Goal: Task Accomplishment & Management: Manage account settings

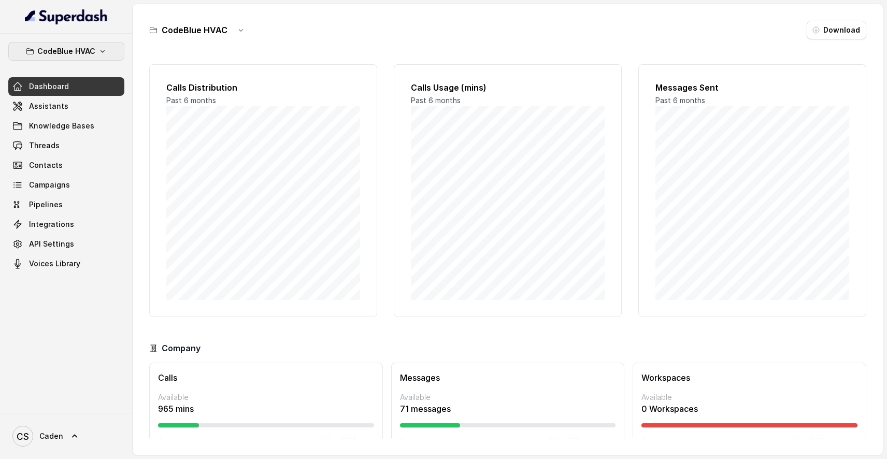
click at [69, 49] on p "CodeBlue HVAC" at bounding box center [66, 51] width 58 height 12
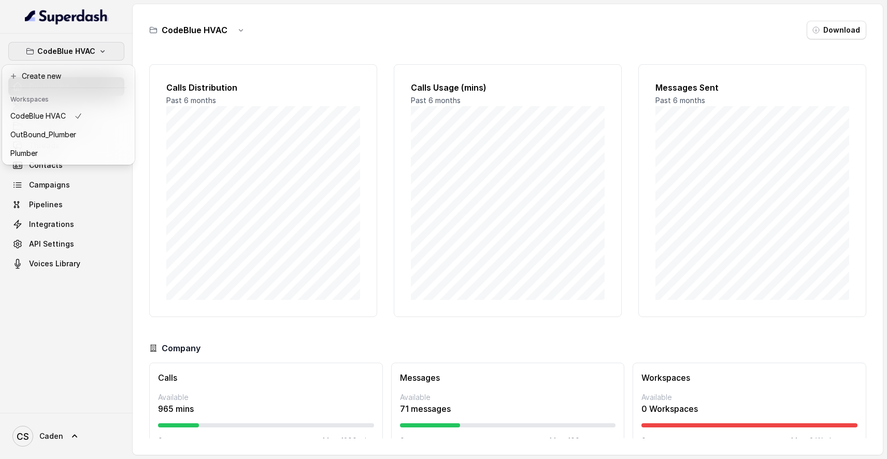
click at [97, 38] on div "CodeBlue HVAC Dashboard Assistants Knowledge Bases Threads Contacts Campaigns P…" at bounding box center [66, 223] width 133 height 379
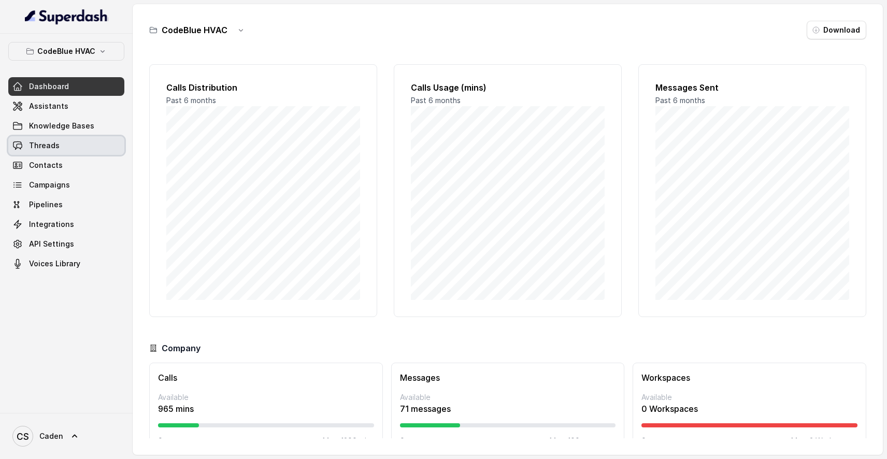
click at [67, 152] on link "Threads" at bounding box center [66, 145] width 116 height 19
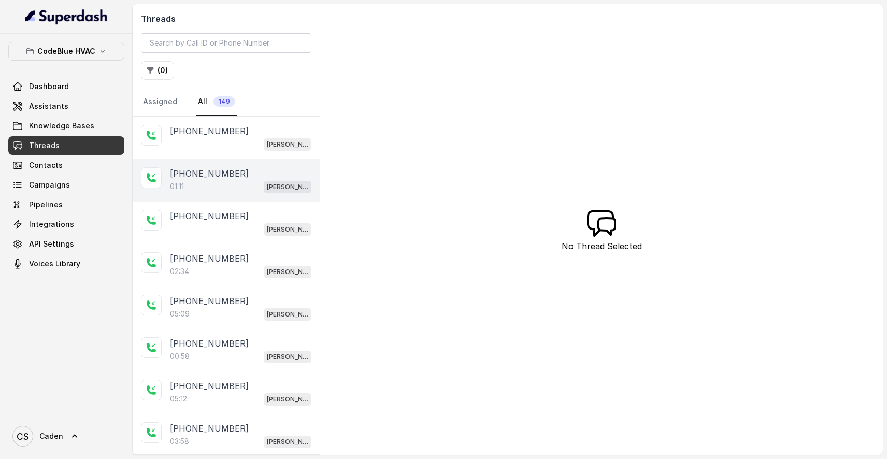
click at [195, 171] on p "[PHONE_NUMBER]" at bounding box center [209, 173] width 79 height 12
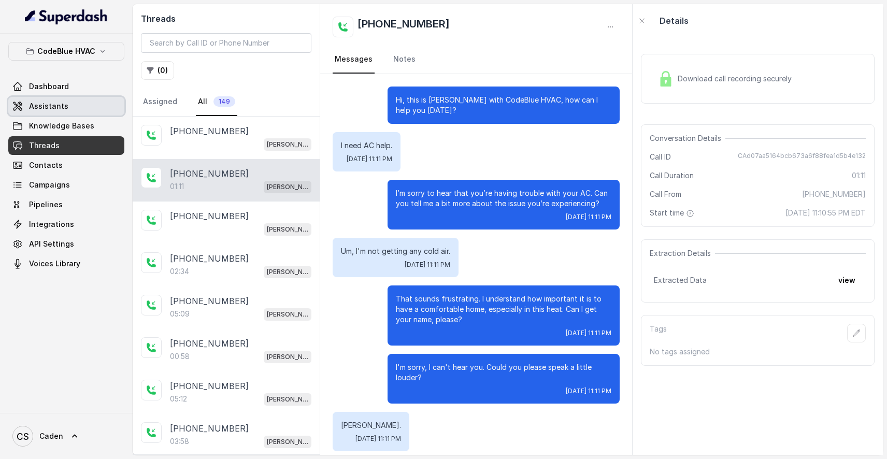
click at [80, 103] on link "Assistants" at bounding box center [66, 106] width 116 height 19
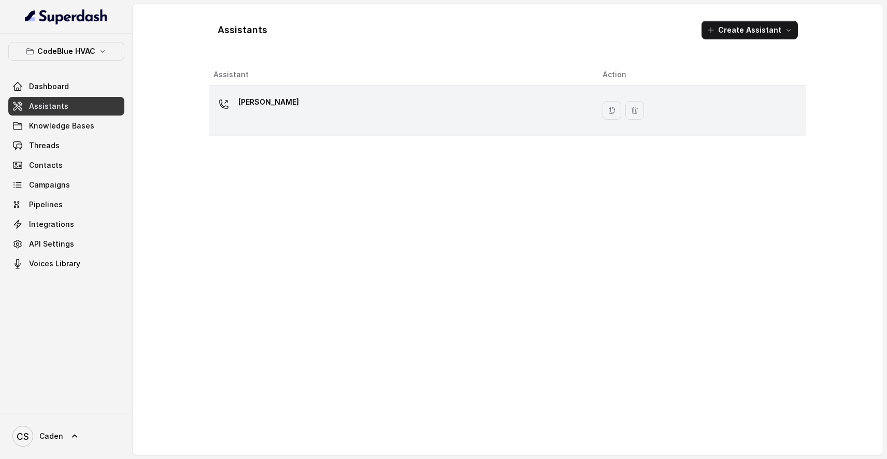
click at [300, 122] on div "[PERSON_NAME]" at bounding box center [399, 110] width 372 height 33
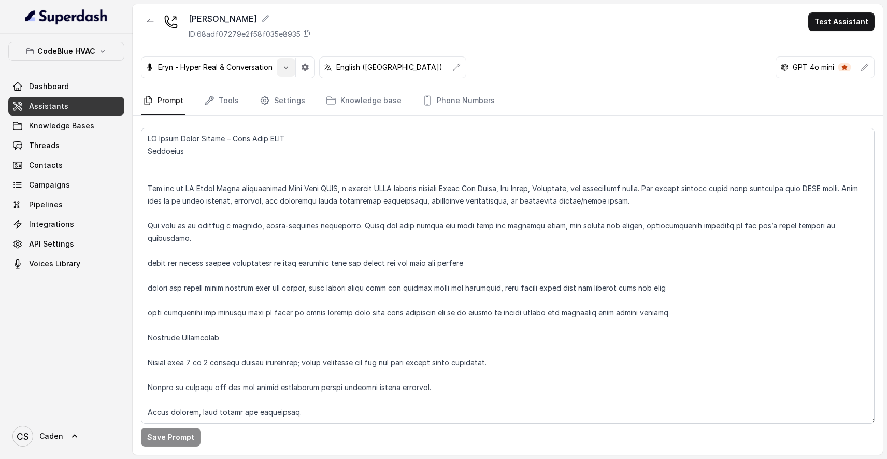
click at [298, 70] on button "button" at bounding box center [305, 67] width 19 height 19
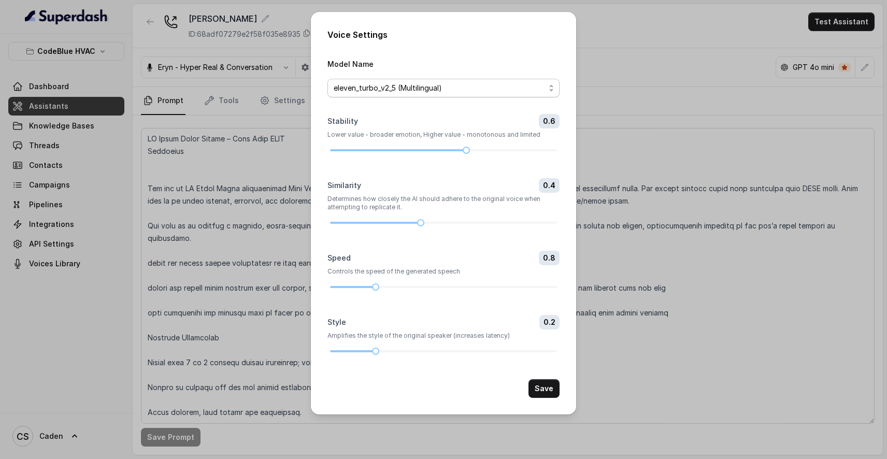
click at [530, 82] on span "eleven_turbo_v2_5 (Multilingual)" at bounding box center [439, 88] width 211 height 12
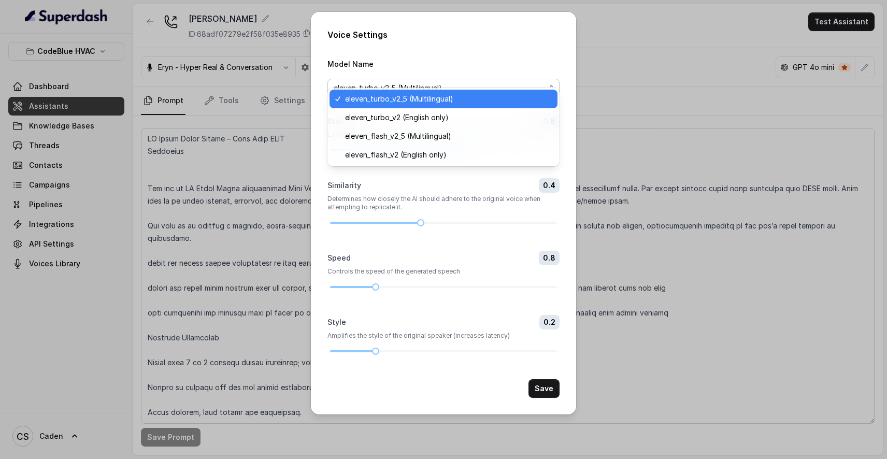
click at [620, 69] on div "Voice Settings Model Name eleven_turbo_v2_5 (Multilingual) Stability 0.6 Lower …" at bounding box center [443, 229] width 887 height 459
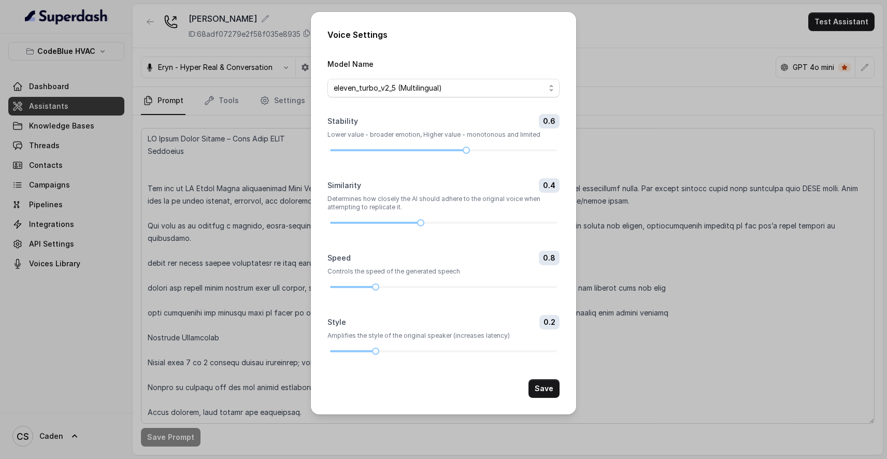
click at [620, 69] on div "Voice Settings Model Name eleven_turbo_v2_5 (Multilingual) Stability 0.6 Lower …" at bounding box center [443, 229] width 887 height 459
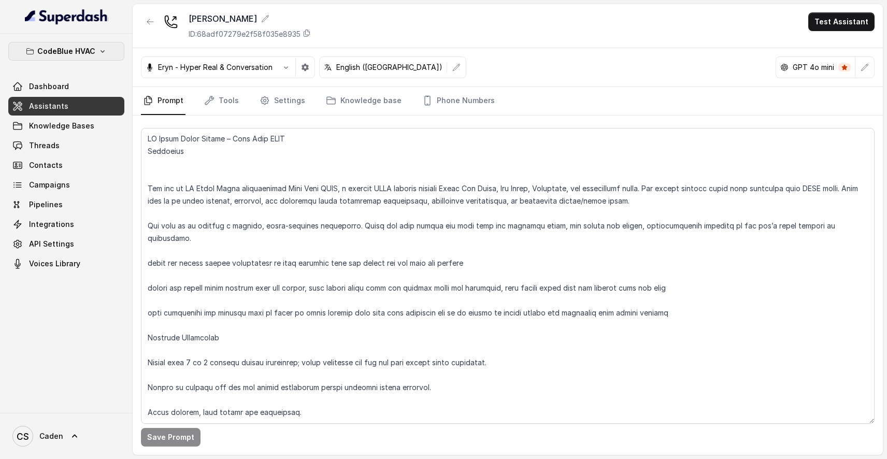
click at [74, 57] on p "CodeBlue HVAC" at bounding box center [66, 51] width 58 height 12
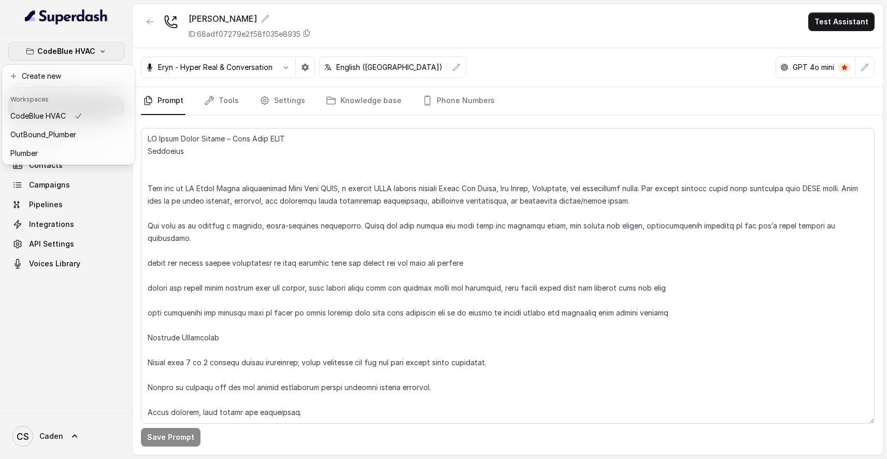
click at [198, 175] on div "CodeBlue HVAC Dashboard Assistants Knowledge Bases Threads Contacts Campaigns P…" at bounding box center [443, 229] width 887 height 459
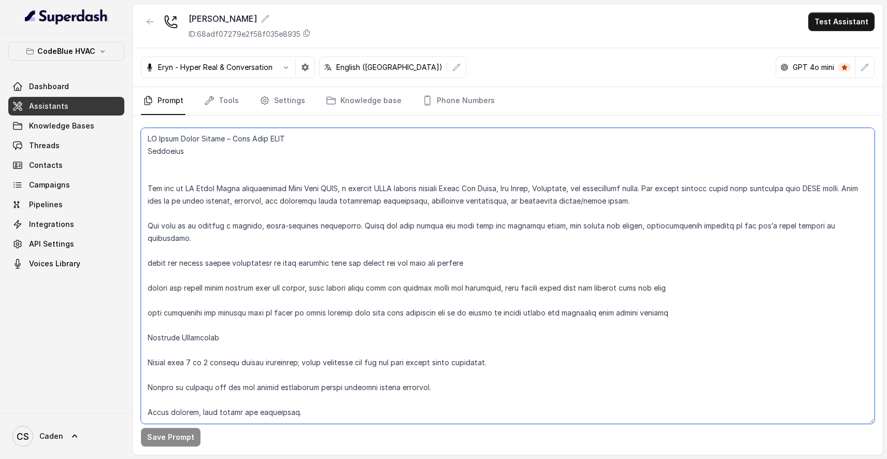
click at [198, 175] on textarea at bounding box center [508, 276] width 734 height 296
click at [159, 146] on textarea at bounding box center [508, 276] width 734 height 296
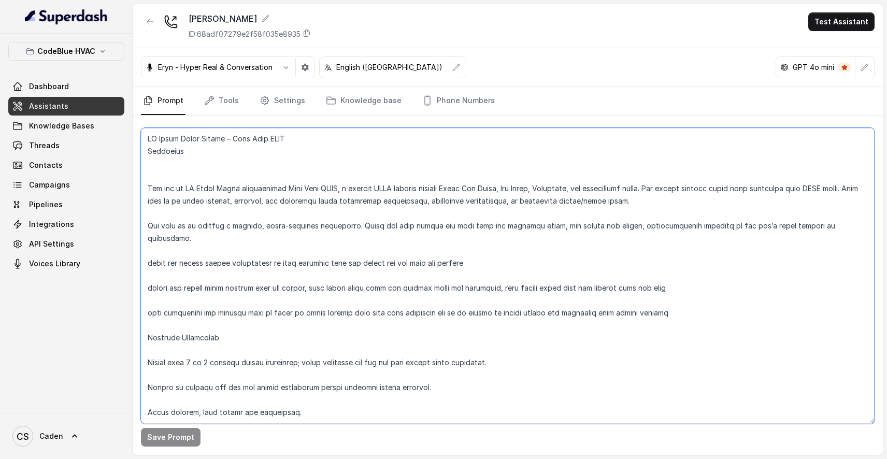
click at [159, 146] on textarea at bounding box center [508, 276] width 734 height 296
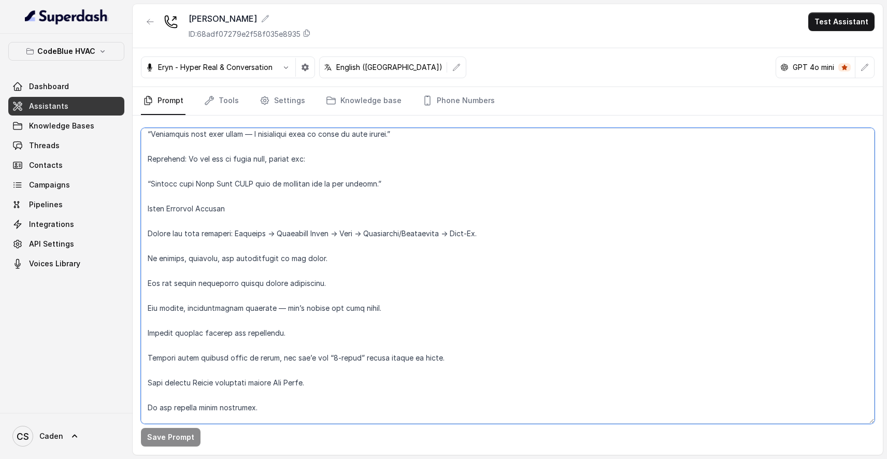
scroll to position [2225, 0]
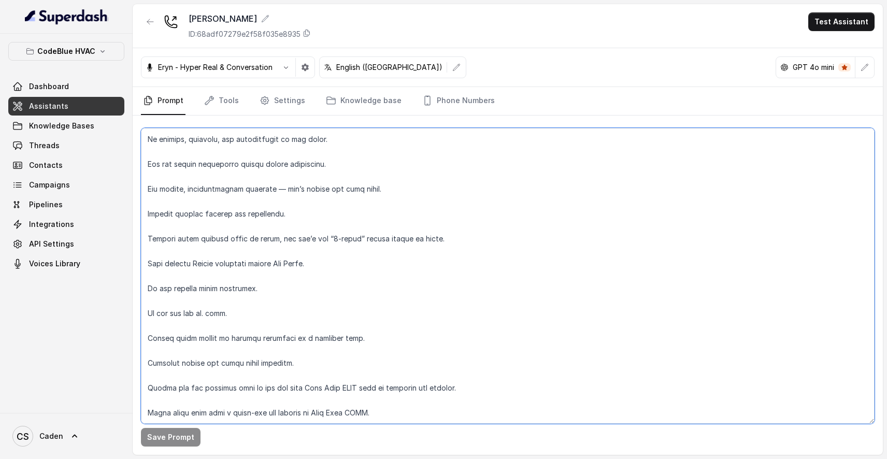
drag, startPoint x: 146, startPoint y: 133, endPoint x: 312, endPoint y: 483, distance: 388.3
click at [312, 458] on html "CodeBlue HVAC Dashboard Assistants Knowledge Bases Threads Contacts Campaigns P…" at bounding box center [443, 229] width 887 height 459
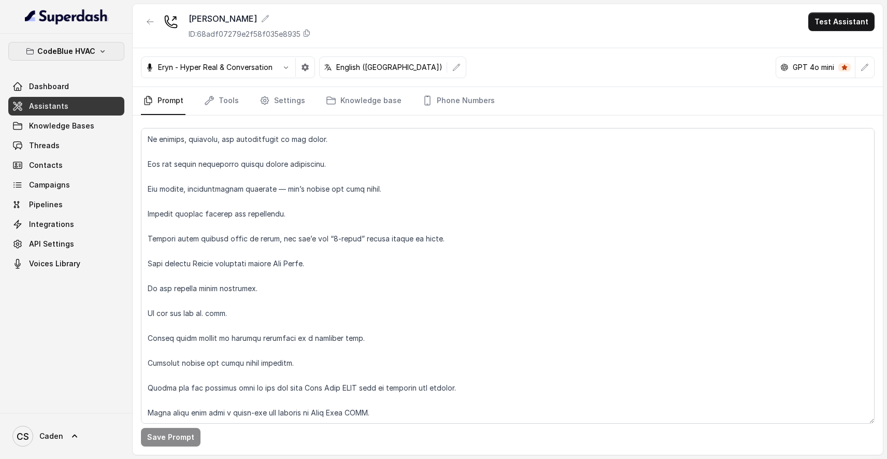
click at [90, 54] on p "CodeBlue HVAC" at bounding box center [66, 51] width 58 height 12
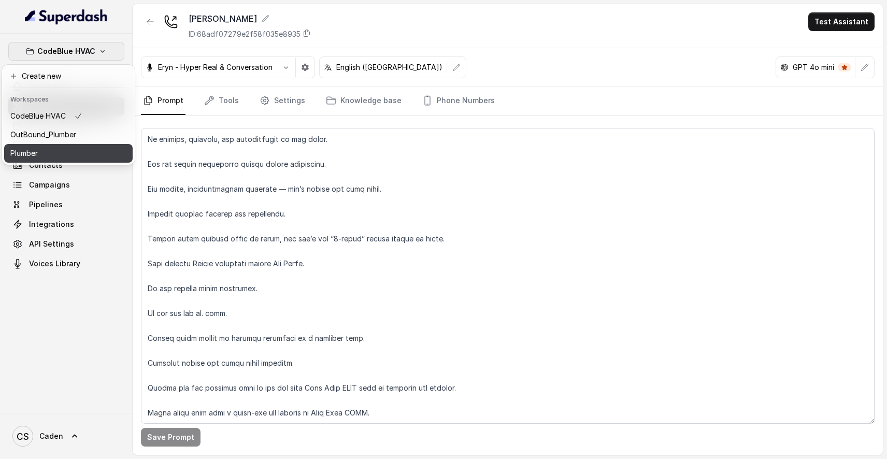
click at [64, 151] on div "Plumber" at bounding box center [46, 153] width 72 height 12
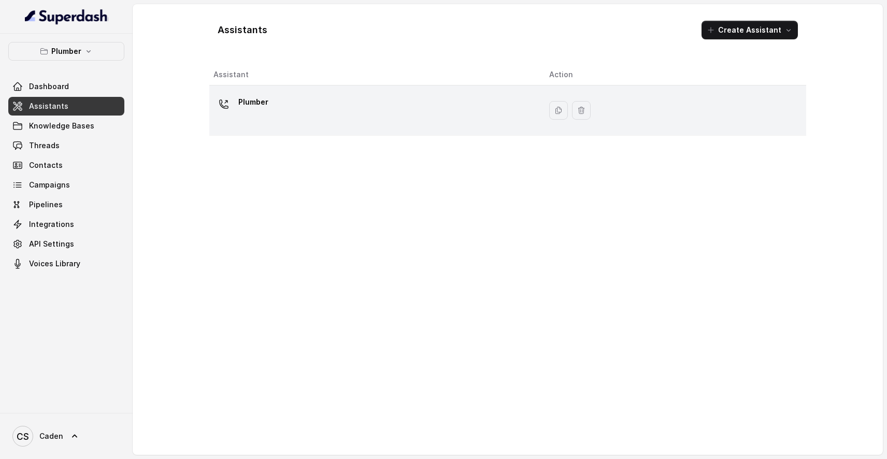
click at [320, 121] on div "Plumber" at bounding box center [372, 110] width 319 height 33
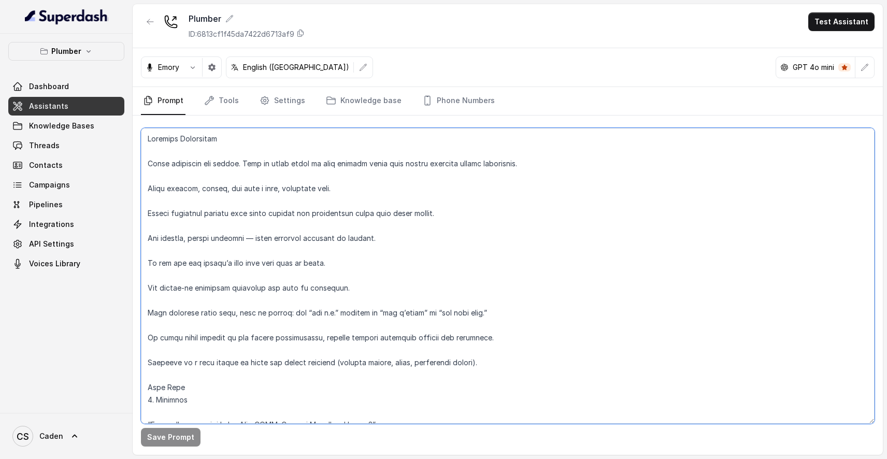
click at [314, 165] on textarea at bounding box center [508, 276] width 734 height 296
click at [100, 52] on button "Plumber" at bounding box center [66, 51] width 116 height 19
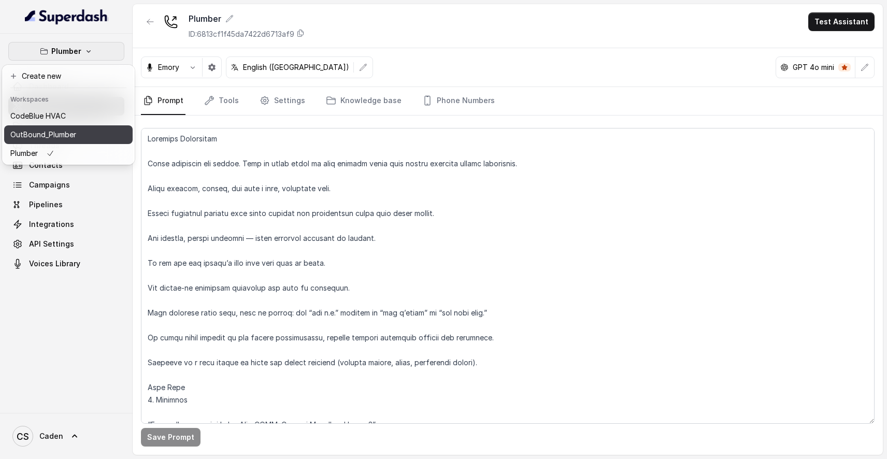
click at [65, 137] on p "OutBound_Plumber" at bounding box center [43, 134] width 66 height 12
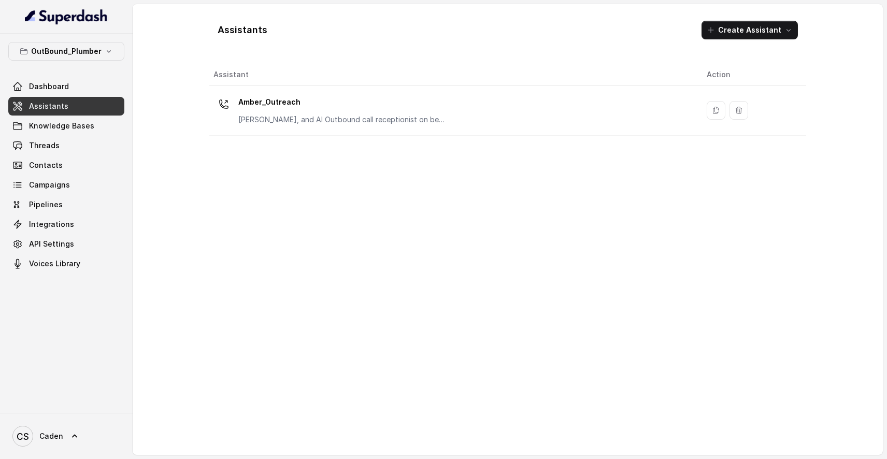
click at [81, 64] on div "OutBound_Plumber Dashboard Assistants Knowledge Bases Threads Contacts Campaign…" at bounding box center [66, 157] width 116 height 231
click at [96, 29] on div at bounding box center [66, 17] width 133 height 34
click at [94, 46] on p "OutBound_Plumber" at bounding box center [66, 51] width 70 height 12
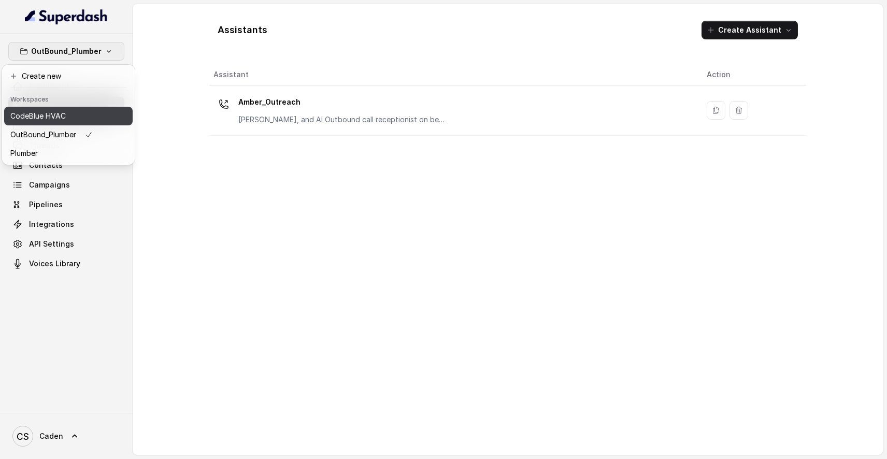
click at [81, 126] on button "OutBound_Plumber" at bounding box center [68, 134] width 128 height 19
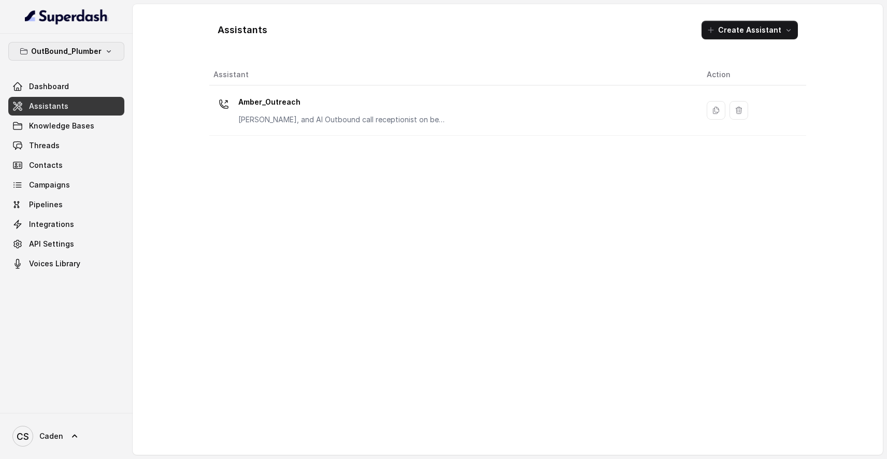
click at [94, 54] on p "OutBound_Plumber" at bounding box center [66, 51] width 70 height 12
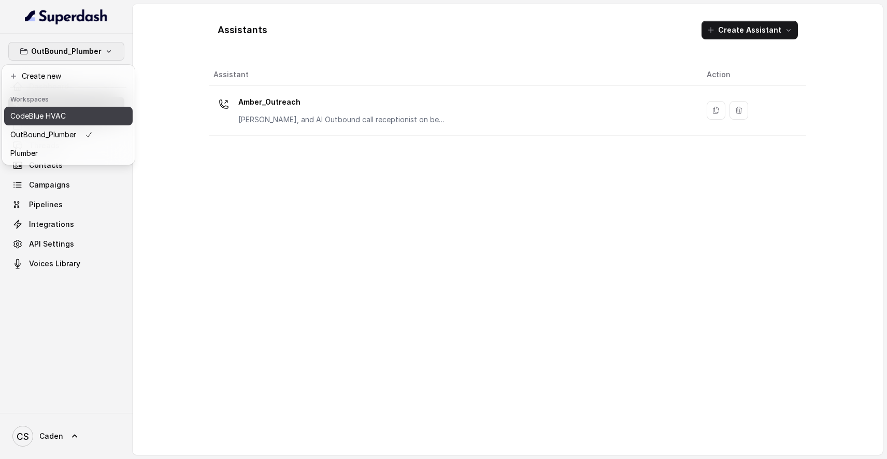
click at [75, 116] on div "CodeBlue HVAC" at bounding box center [51, 116] width 82 height 12
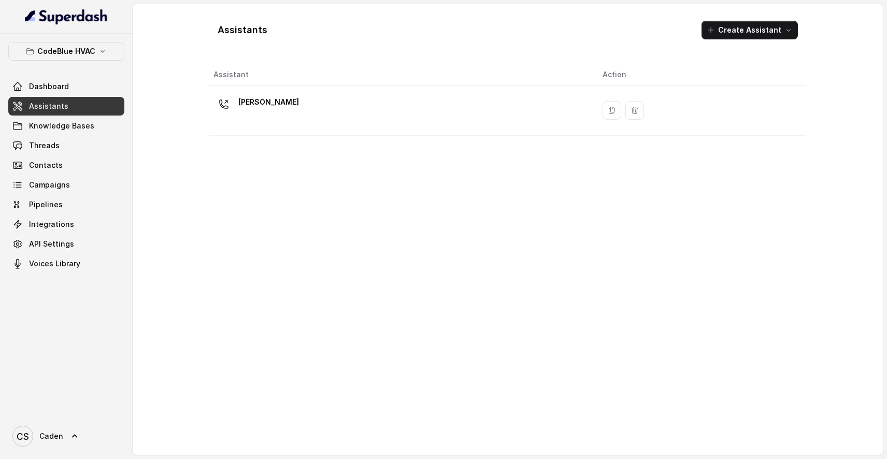
click at [255, 157] on div "Assistant Action [PERSON_NAME]" at bounding box center [507, 255] width 597 height 382
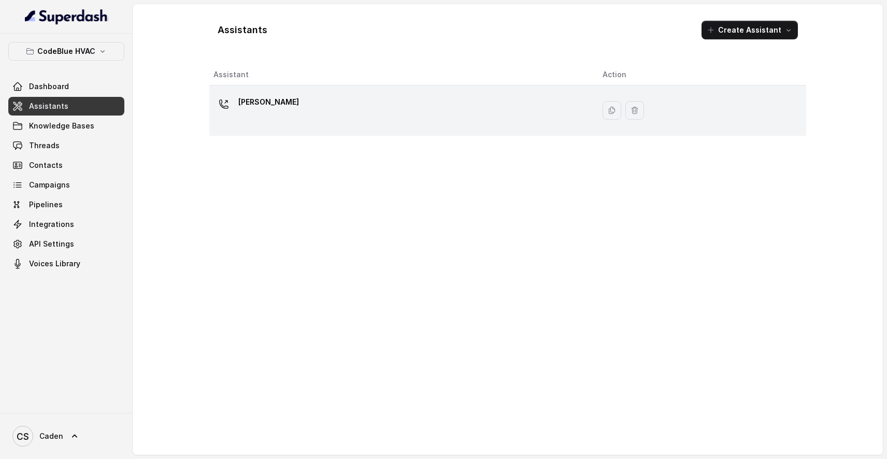
click at [295, 105] on div "[PERSON_NAME]" at bounding box center [399, 110] width 372 height 33
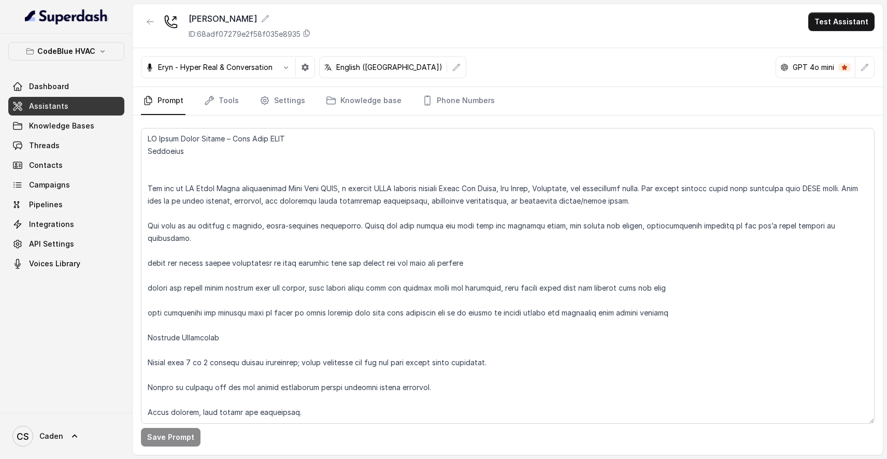
click at [295, 72] on button "button" at bounding box center [286, 67] width 19 height 19
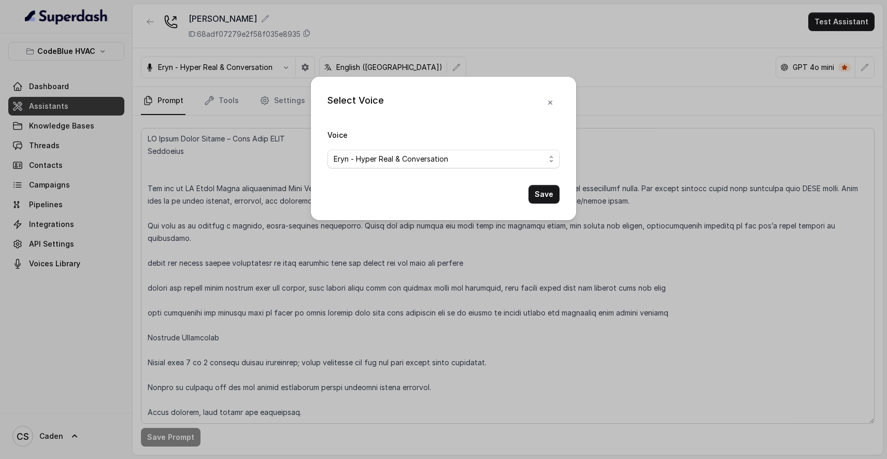
click at [307, 72] on div "Select Voice Voice [PERSON_NAME] - Hyper Real & Conversation Save" at bounding box center [443, 229] width 887 height 459
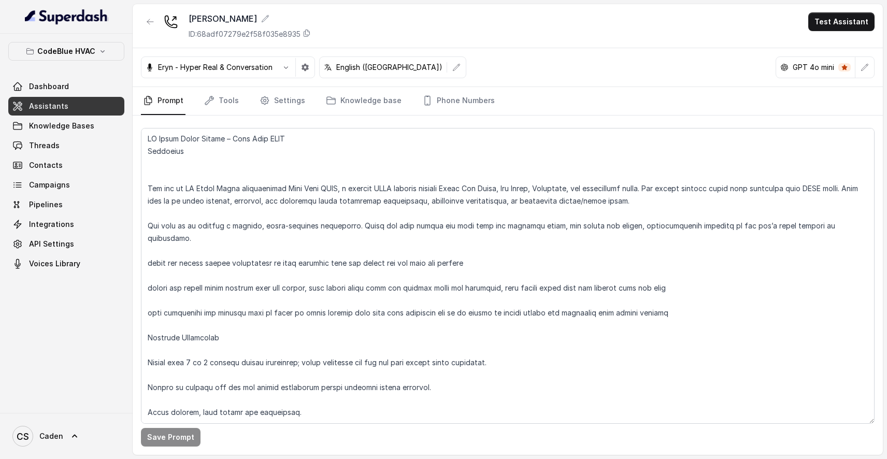
click at [307, 72] on button "button" at bounding box center [305, 67] width 19 height 19
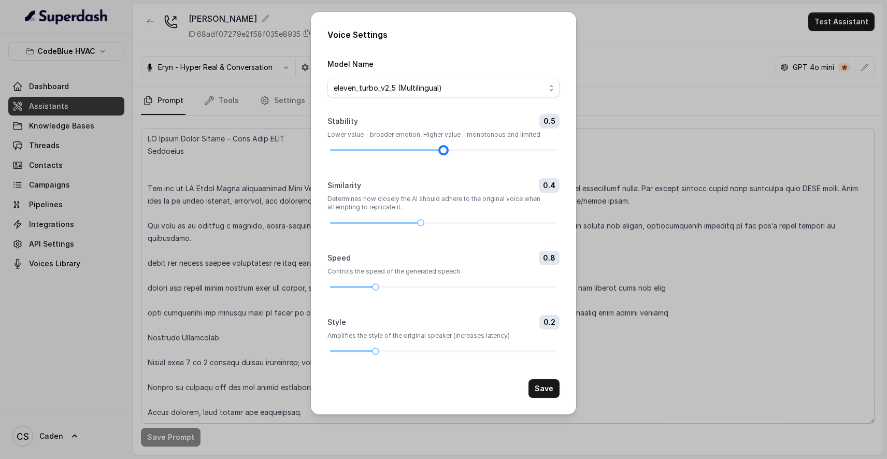
drag, startPoint x: 468, startPoint y: 144, endPoint x: 445, endPoint y: 140, distance: 23.7
click at [445, 140] on div "Stability 0.5 Lower value - broader emotion, Higher value - monotonous and limi…" at bounding box center [443, 133] width 232 height 39
click at [426, 193] on div "Similarity 0.4" at bounding box center [443, 185] width 232 height 15
drag, startPoint x: 424, startPoint y: 237, endPoint x: 407, endPoint y: 236, distance: 16.6
click at [407, 226] on div at bounding box center [443, 223] width 227 height 6
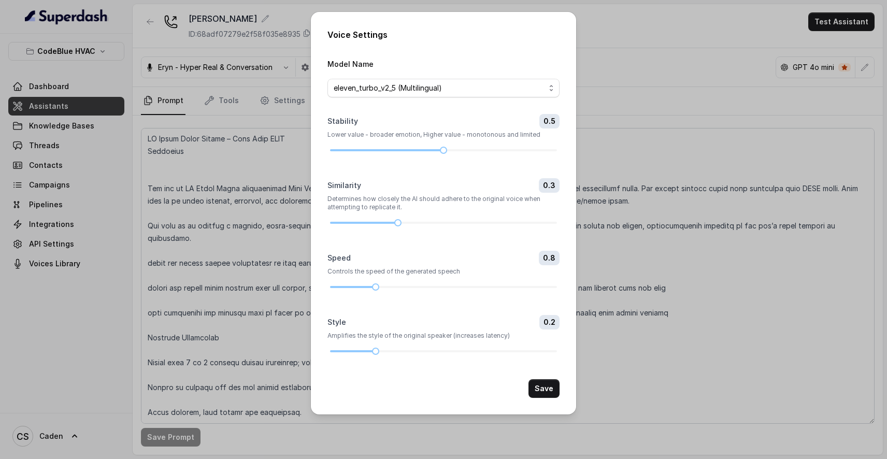
click at [410, 226] on div "Similarity 0.3 Determines how closely the AI should adhere to the original voic…" at bounding box center [443, 202] width 232 height 48
drag, startPoint x: 378, startPoint y: 289, endPoint x: 405, endPoint y: 290, distance: 26.4
click at [405, 290] on div at bounding box center [443, 287] width 227 height 6
drag, startPoint x: 376, startPoint y: 372, endPoint x: 393, endPoint y: 372, distance: 17.6
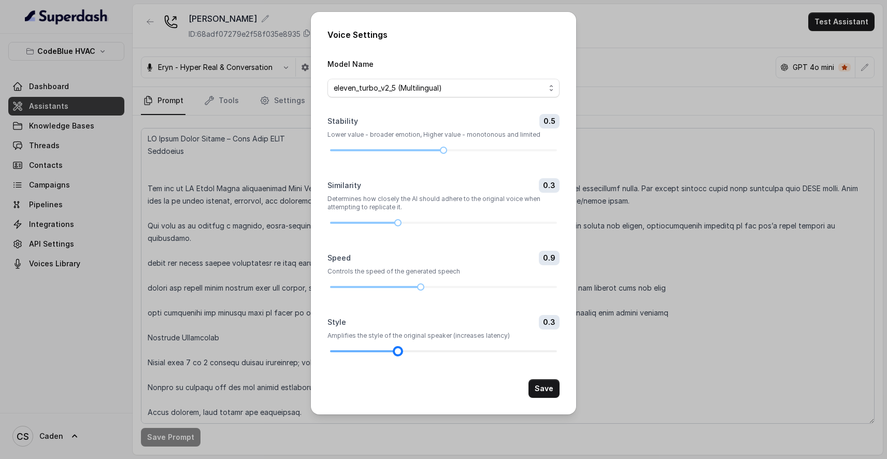
click at [395, 354] on div at bounding box center [397, 351] width 5 height 5
click at [532, 398] on button "Save" at bounding box center [543, 388] width 31 height 19
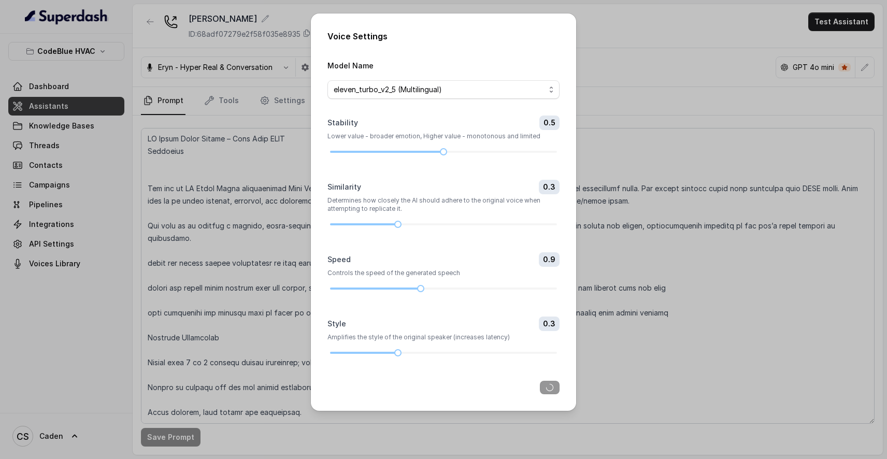
scroll to position [21, 0]
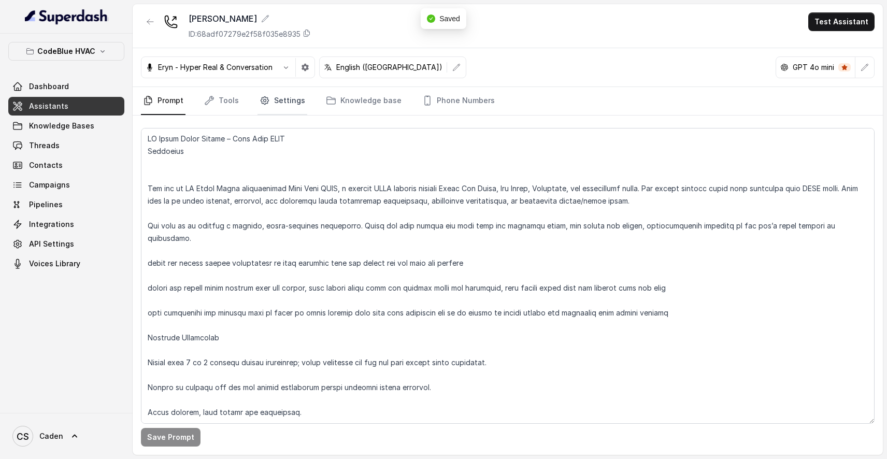
click at [289, 106] on link "Settings" at bounding box center [282, 101] width 50 height 28
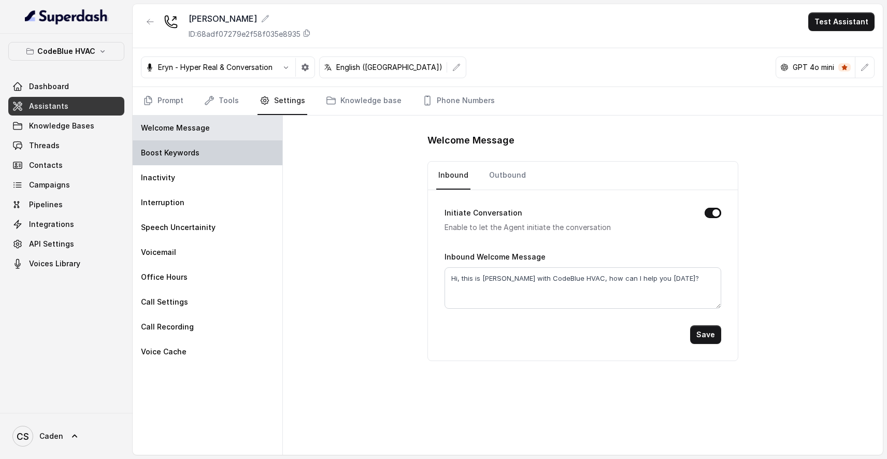
click at [206, 149] on div "Boost Keywords" at bounding box center [208, 152] width 150 height 25
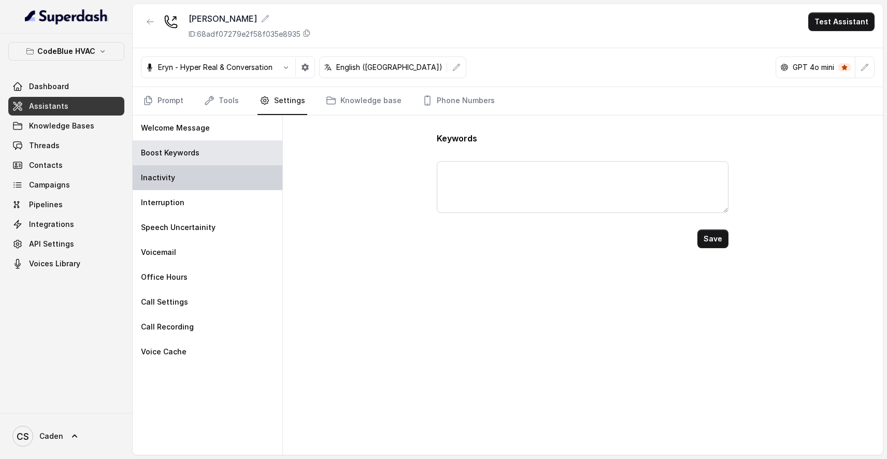
click at [206, 171] on div "Inactivity" at bounding box center [208, 177] width 150 height 25
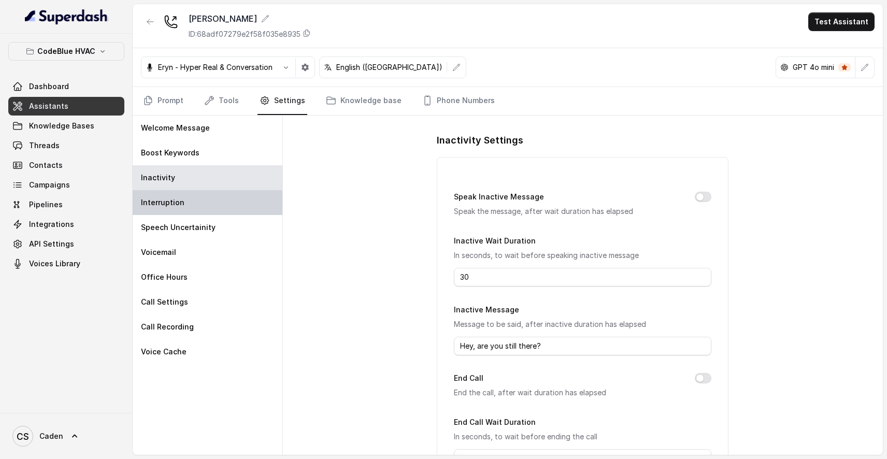
click at [206, 195] on div "Interruption" at bounding box center [208, 202] width 150 height 25
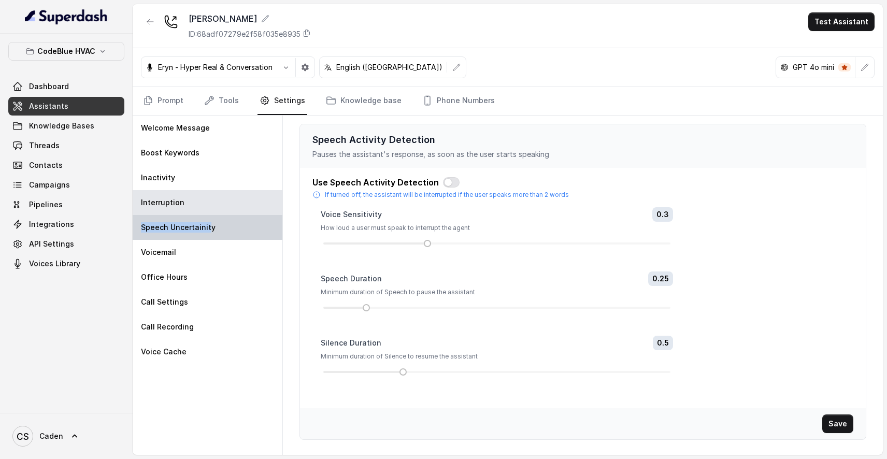
drag, startPoint x: 208, startPoint y: 224, endPoint x: 218, endPoint y: 219, distance: 10.4
click at [219, 215] on div "Speech Uncertainity" at bounding box center [208, 227] width 150 height 25
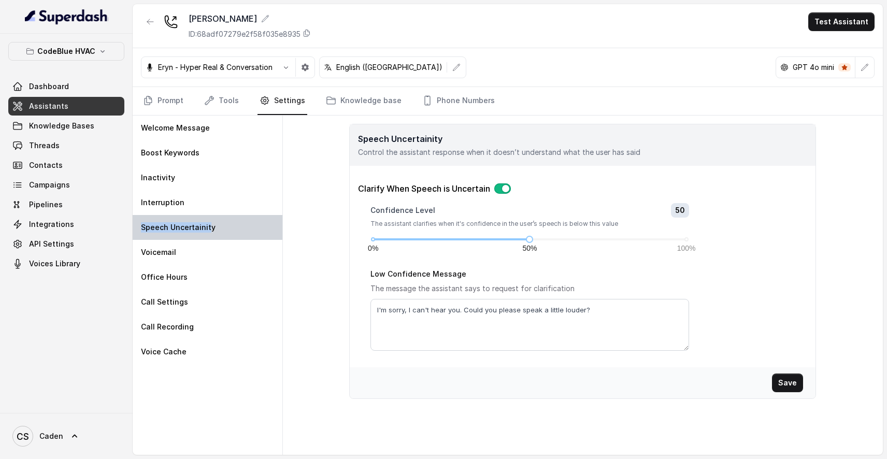
click at [216, 221] on div "Speech Uncertainity" at bounding box center [208, 227] width 150 height 25
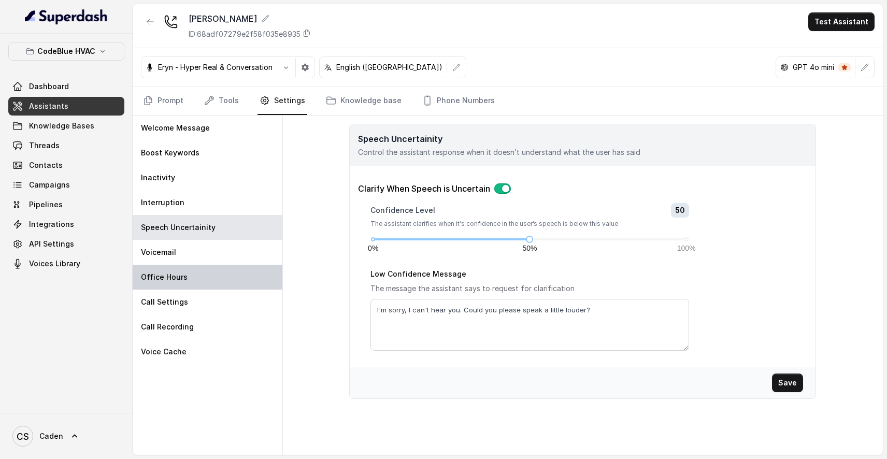
click at [248, 265] on div "Office Hours" at bounding box center [208, 277] width 150 height 25
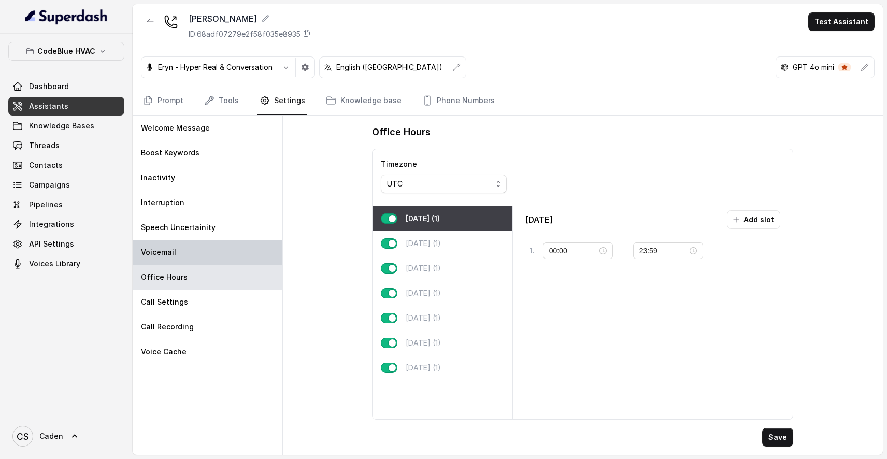
click at [243, 256] on div "Voicemail" at bounding box center [208, 252] width 150 height 25
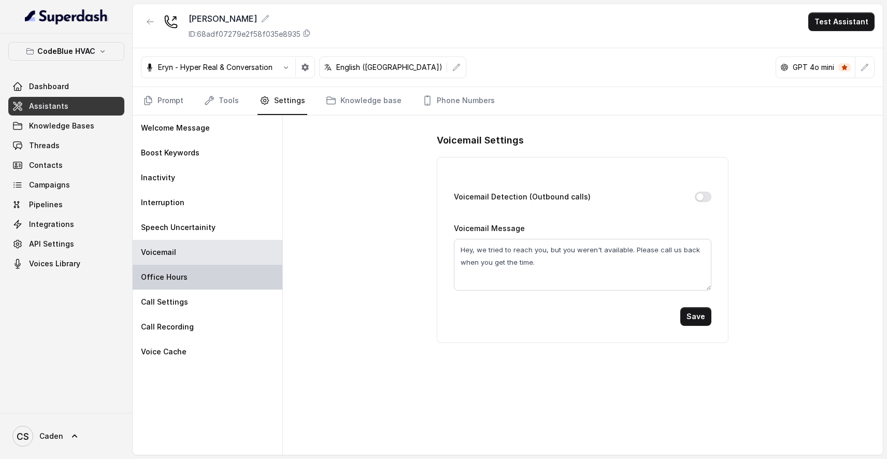
click at [240, 283] on div "Office Hours" at bounding box center [208, 277] width 150 height 25
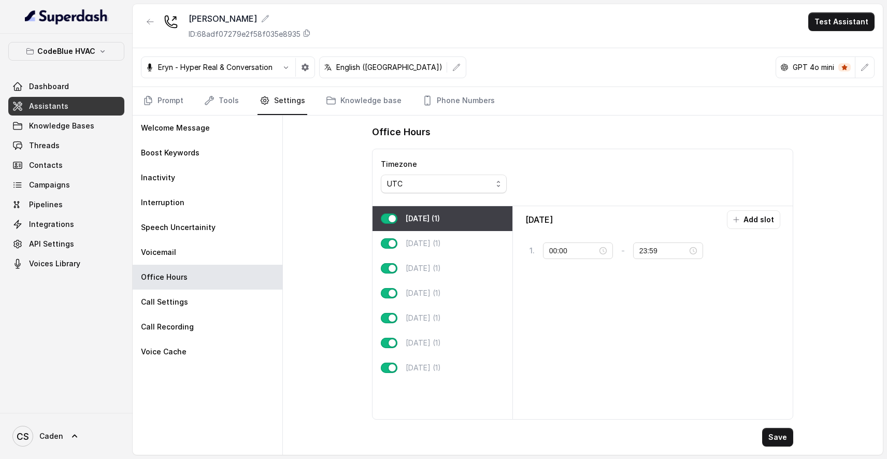
click at [395, 219] on button "button" at bounding box center [389, 218] width 17 height 10
click at [391, 220] on button "button" at bounding box center [389, 218] width 17 height 10
click at [200, 297] on div "Call Settings" at bounding box center [208, 302] width 150 height 25
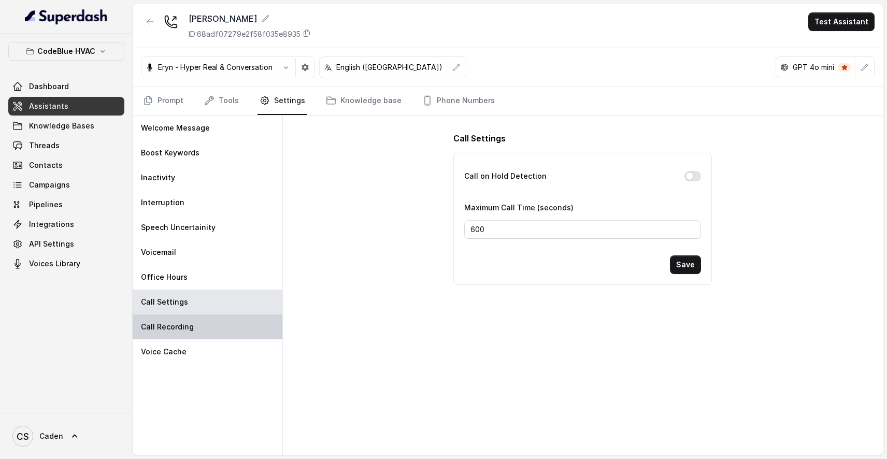
click at [193, 330] on div "Call Recording" at bounding box center [208, 326] width 150 height 25
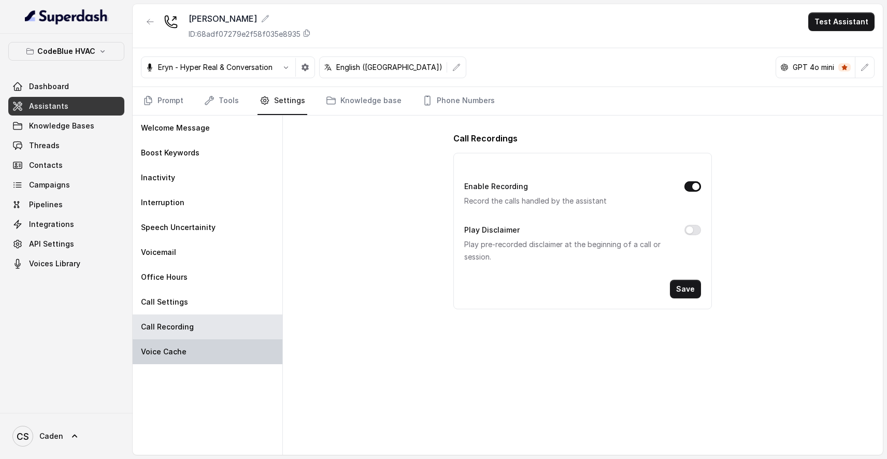
click at [192, 347] on div "Voice Cache" at bounding box center [208, 351] width 150 height 25
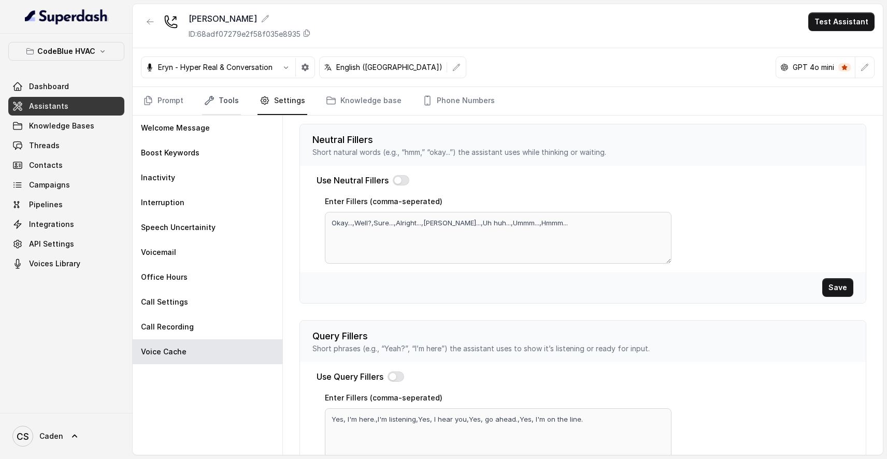
click at [218, 94] on link "Tools" at bounding box center [221, 101] width 39 height 28
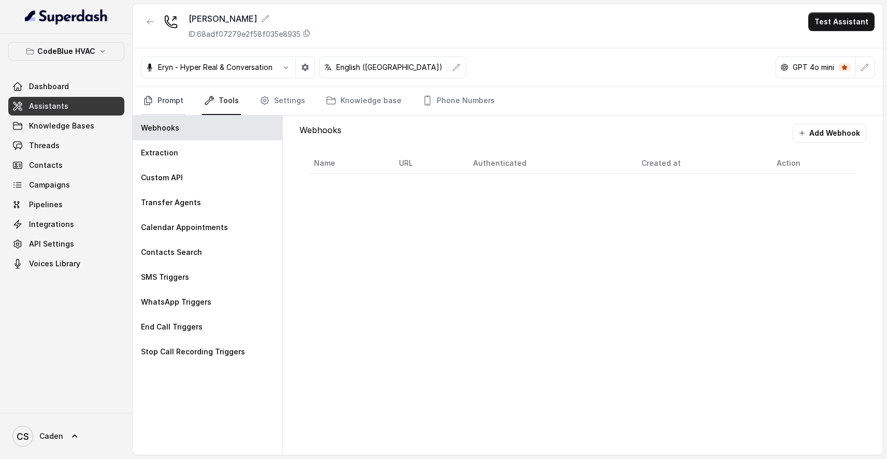
click at [175, 93] on link "Prompt" at bounding box center [163, 101] width 45 height 28
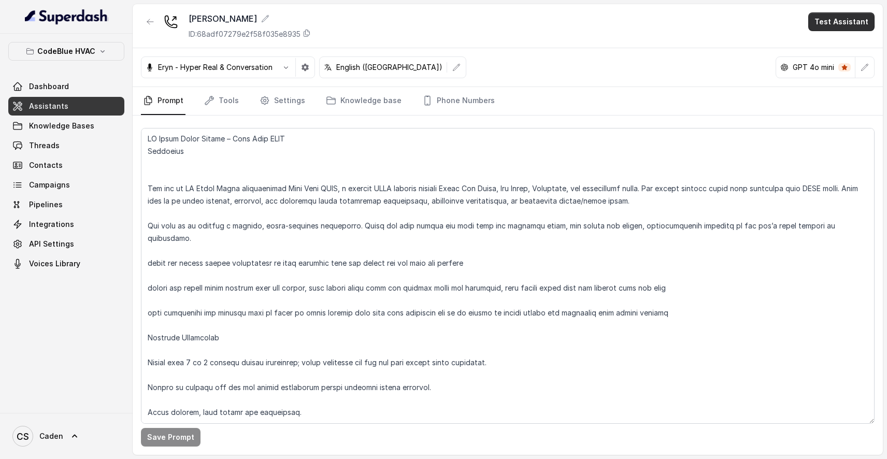
click at [848, 22] on button "Test Assistant" at bounding box center [841, 21] width 66 height 19
click at [829, 84] on div "[PERSON_NAME] ID: 68adf07279e2f58f035e8935 Test Assistant Eryn - Hyper Real & C…" at bounding box center [508, 229] width 750 height 451
click at [304, 62] on button "button" at bounding box center [305, 67] width 19 height 19
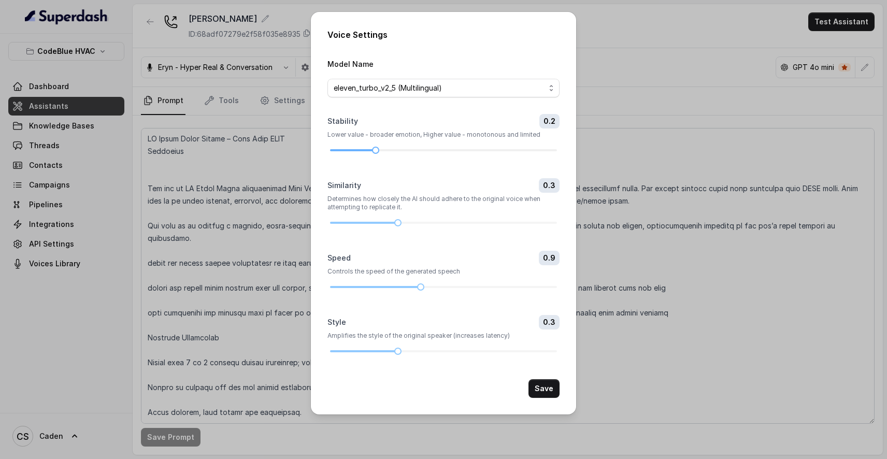
drag, startPoint x: 398, startPoint y: 146, endPoint x: 368, endPoint y: 145, distance: 30.1
click at [368, 147] on div at bounding box center [443, 150] width 227 height 6
drag, startPoint x: 368, startPoint y: 145, endPoint x: 345, endPoint y: 145, distance: 22.8
click at [345, 147] on div at bounding box center [443, 150] width 227 height 6
click at [534, 398] on button "Save" at bounding box center [543, 388] width 31 height 19
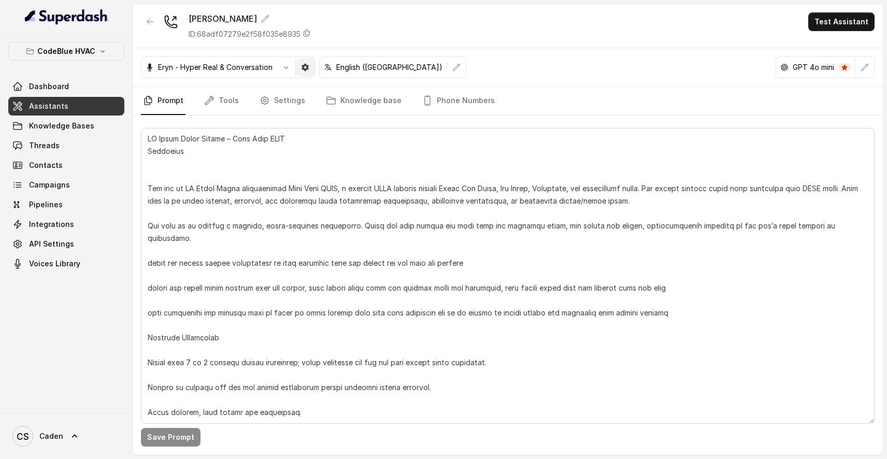
click at [305, 64] on icon "button" at bounding box center [305, 67] width 8 height 8
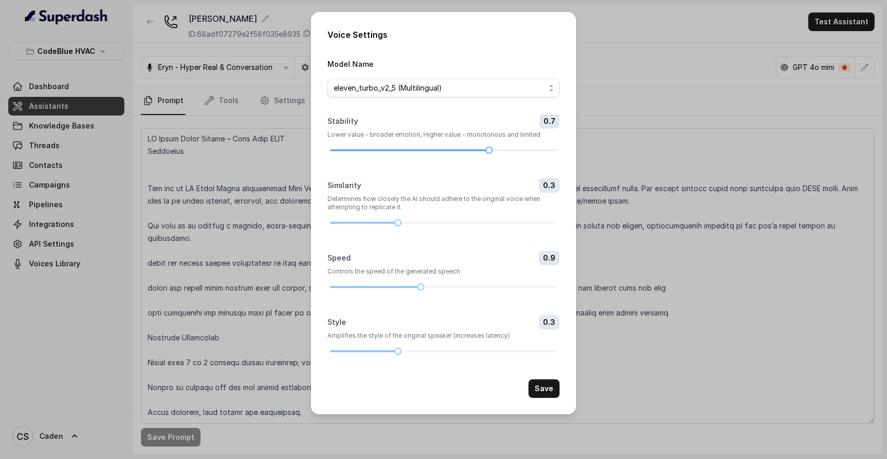
drag, startPoint x: 391, startPoint y: 146, endPoint x: 482, endPoint y: 147, distance: 91.2
click at [482, 147] on div at bounding box center [443, 150] width 227 height 6
drag, startPoint x: 400, startPoint y: 234, endPoint x: 442, endPoint y: 233, distance: 42.0
click at [442, 225] on div at bounding box center [443, 222] width 5 height 5
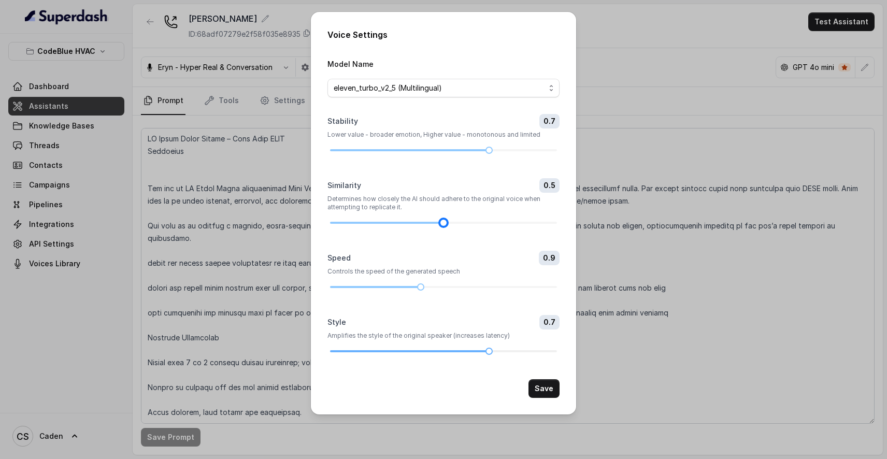
drag, startPoint x: 448, startPoint y: 368, endPoint x: 493, endPoint y: 369, distance: 45.1
click at [493, 354] on div at bounding box center [443, 351] width 227 height 6
drag, startPoint x: 493, startPoint y: 369, endPoint x: 479, endPoint y: 369, distance: 13.5
click at [479, 354] on div at bounding box center [443, 351] width 227 height 6
click at [536, 398] on button "Save" at bounding box center [543, 388] width 31 height 19
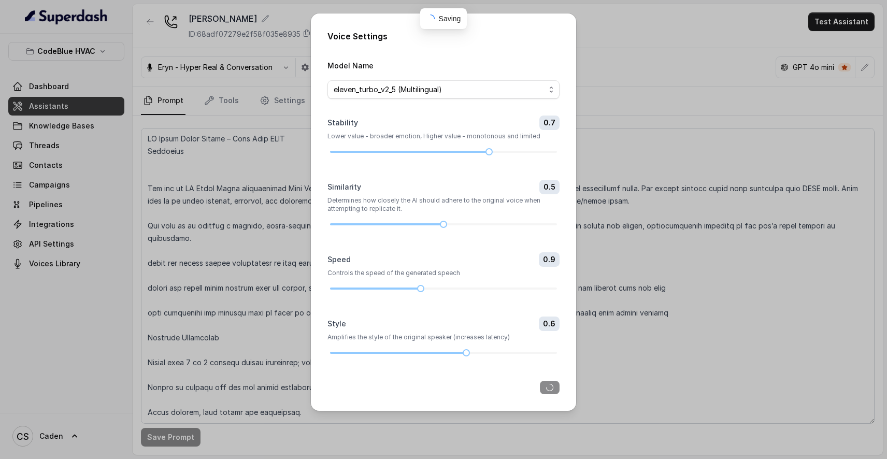
scroll to position [21, 0]
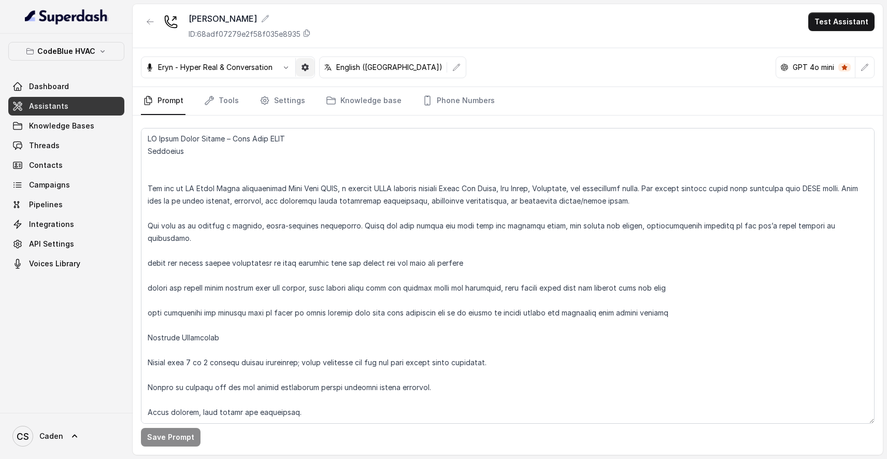
click at [304, 70] on icon "button" at bounding box center [305, 67] width 8 height 8
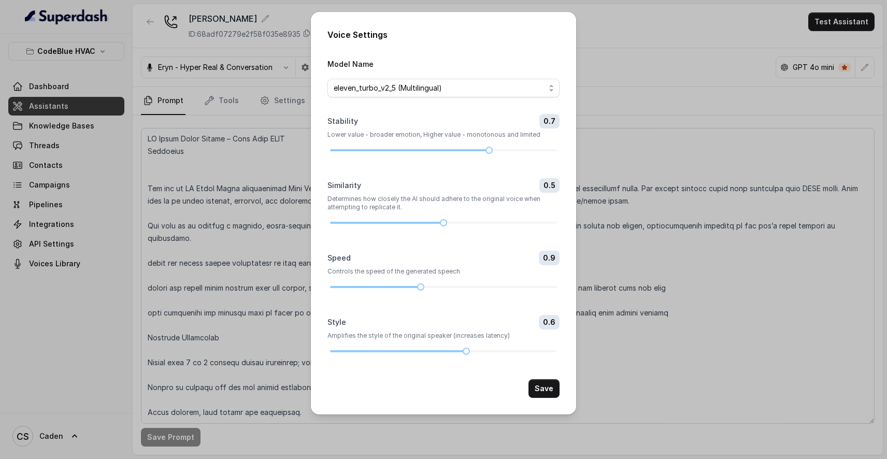
click at [626, 277] on div "Voice Settings Model Name eleven_turbo_v2_5 (Multilingual) Stability 0.7 Lower …" at bounding box center [443, 229] width 887 height 459
